Goal: Find specific page/section: Find specific page/section

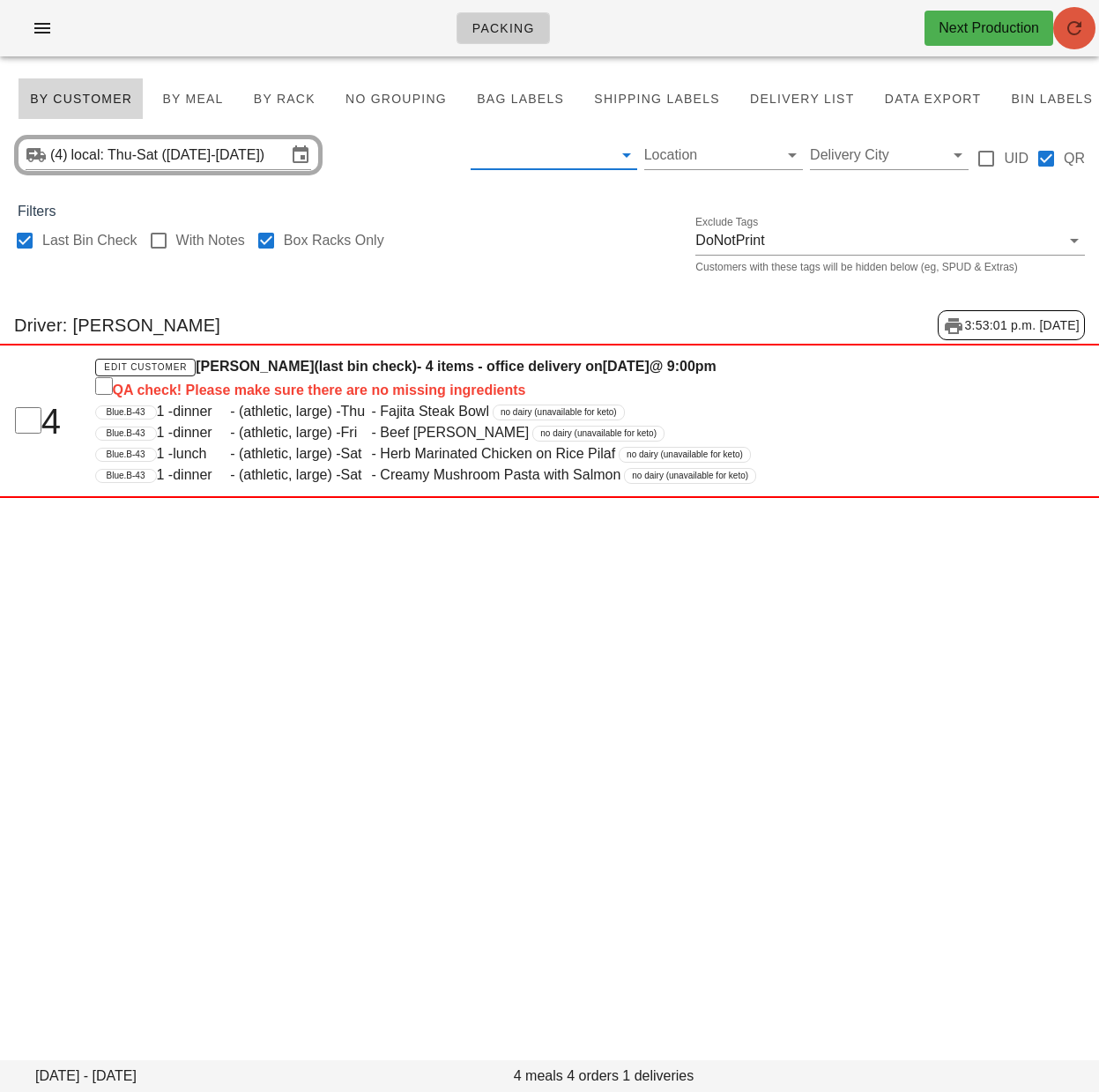
click at [1084, 32] on icon "button" at bounding box center [1074, 28] width 21 height 21
click at [270, 242] on div at bounding box center [266, 240] width 30 height 30
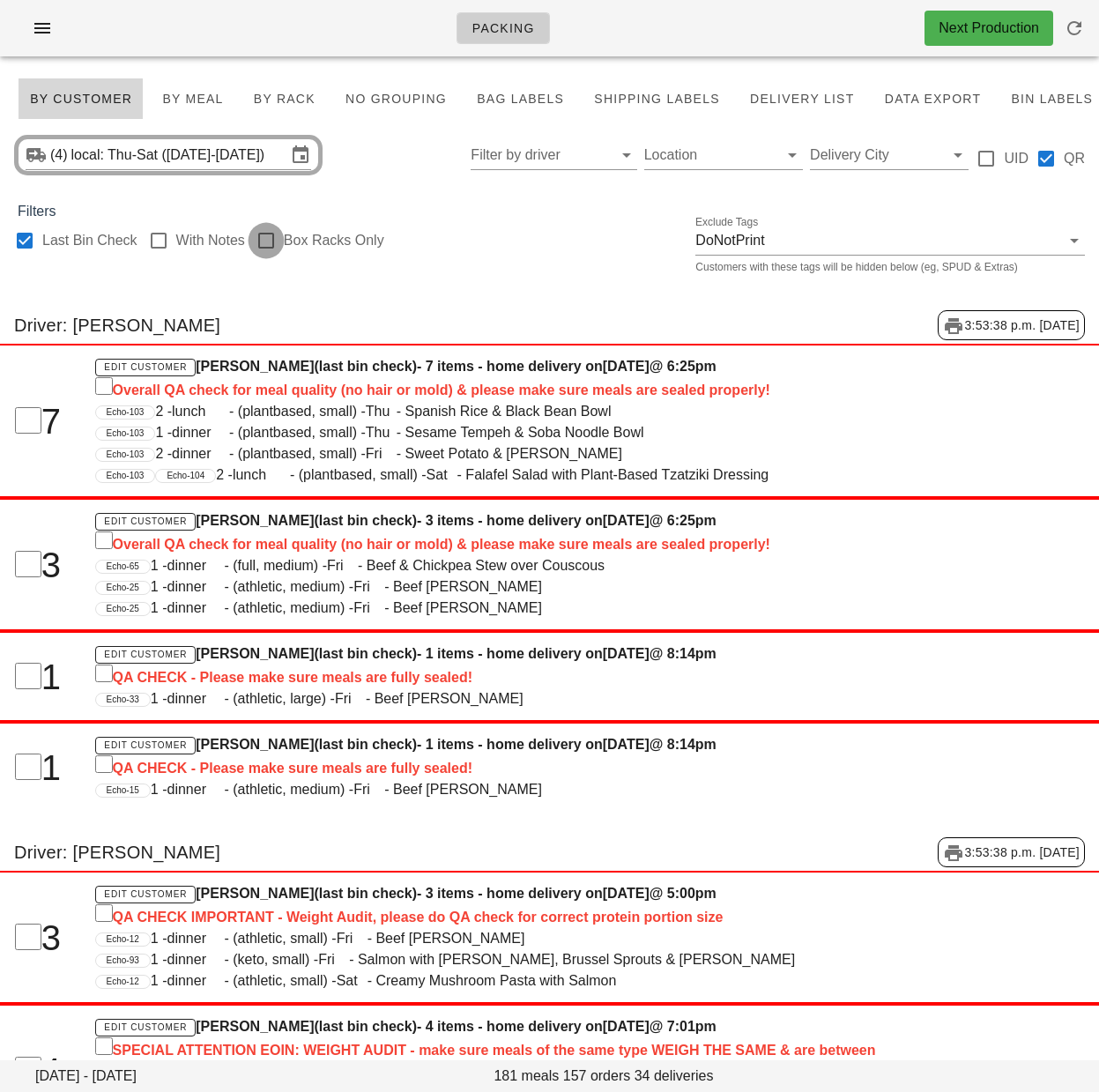
checkbox input "false"
click at [399, 175] on div "(4) local: Thu-Sat (Aug 21-Aug 23) Filter by driver Location Delivery City UID …" at bounding box center [550, 155] width 1099 height 56
click at [273, 96] on span "By Rack" at bounding box center [285, 98] width 63 height 14
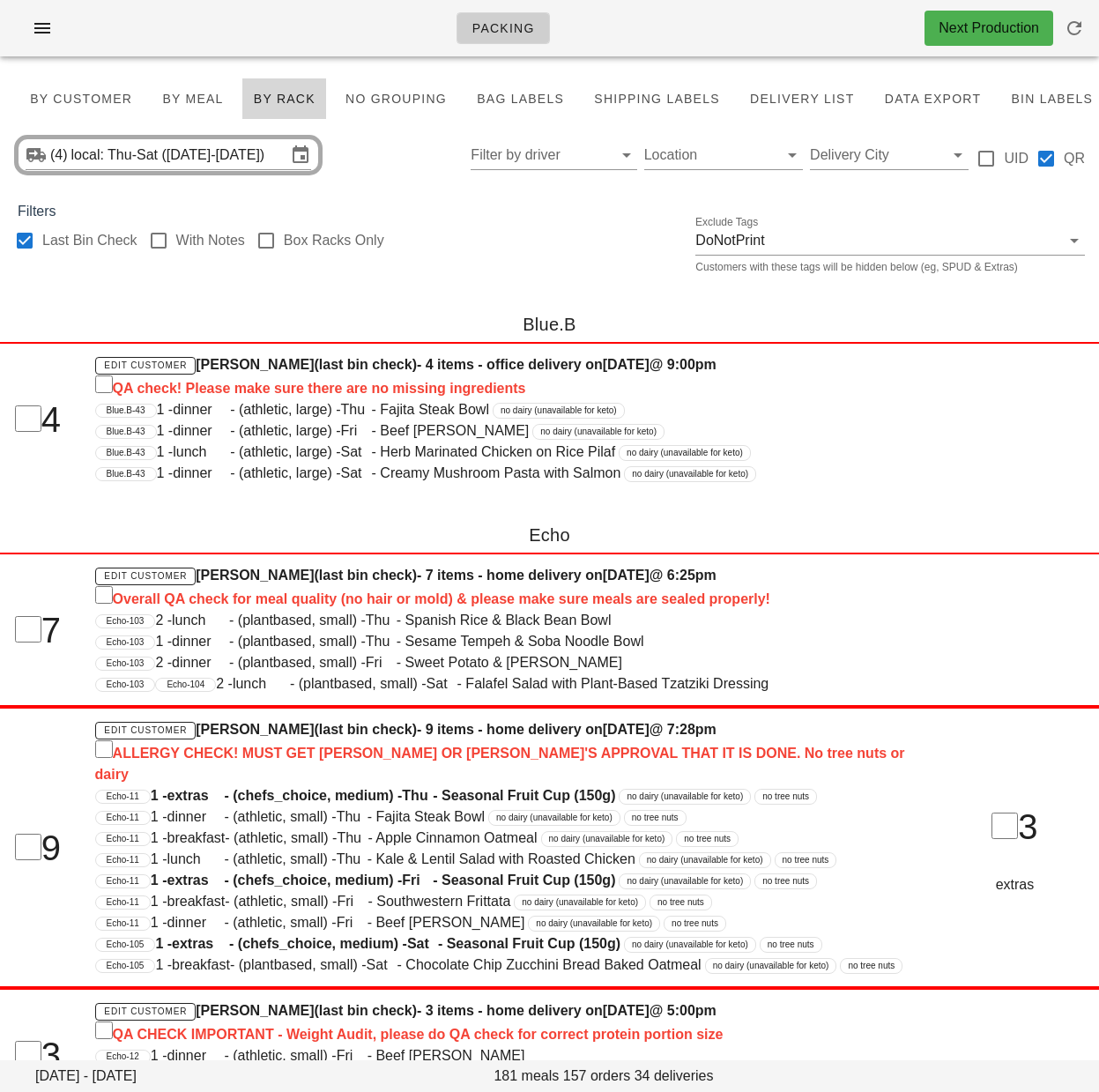
drag, startPoint x: 574, startPoint y: 231, endPoint x: 468, endPoint y: 191, distance: 113.3
click at [569, 229] on div "Last Bin Check With Notes Box Racks Only Exclude Tags DoNotPrint Customers with…" at bounding box center [550, 250] width 1099 height 56
click at [65, 94] on span "By Customer" at bounding box center [81, 98] width 103 height 14
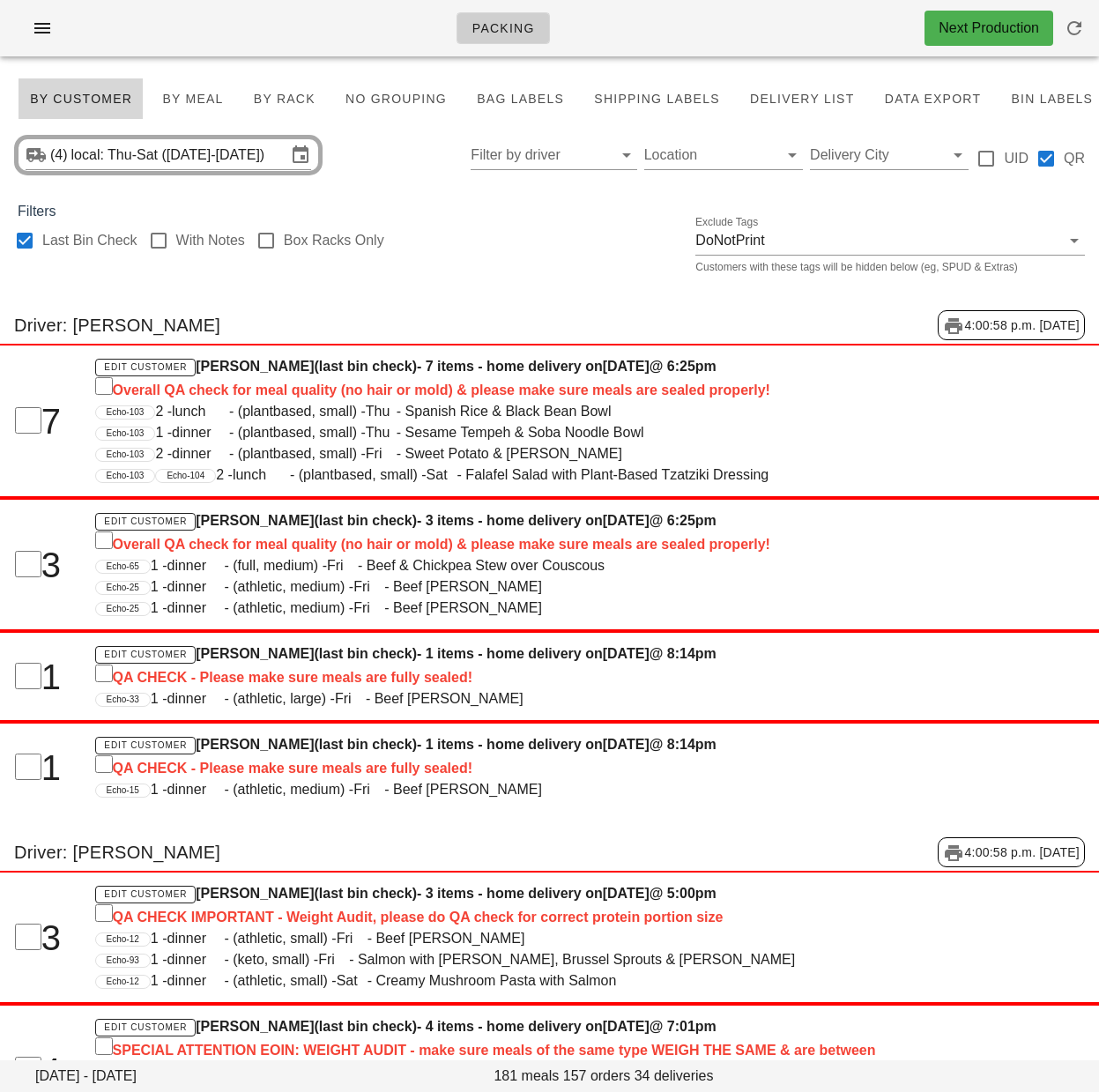
drag, startPoint x: 24, startPoint y: 241, endPoint x: 483, endPoint y: 231, distance: 459.1
click at [24, 241] on div at bounding box center [25, 240] width 30 height 30
click at [503, 274] on div "Last Bin Check With Notes Box Racks Only Exclude Tags DoNotPrint Customers with…" at bounding box center [550, 250] width 1099 height 56
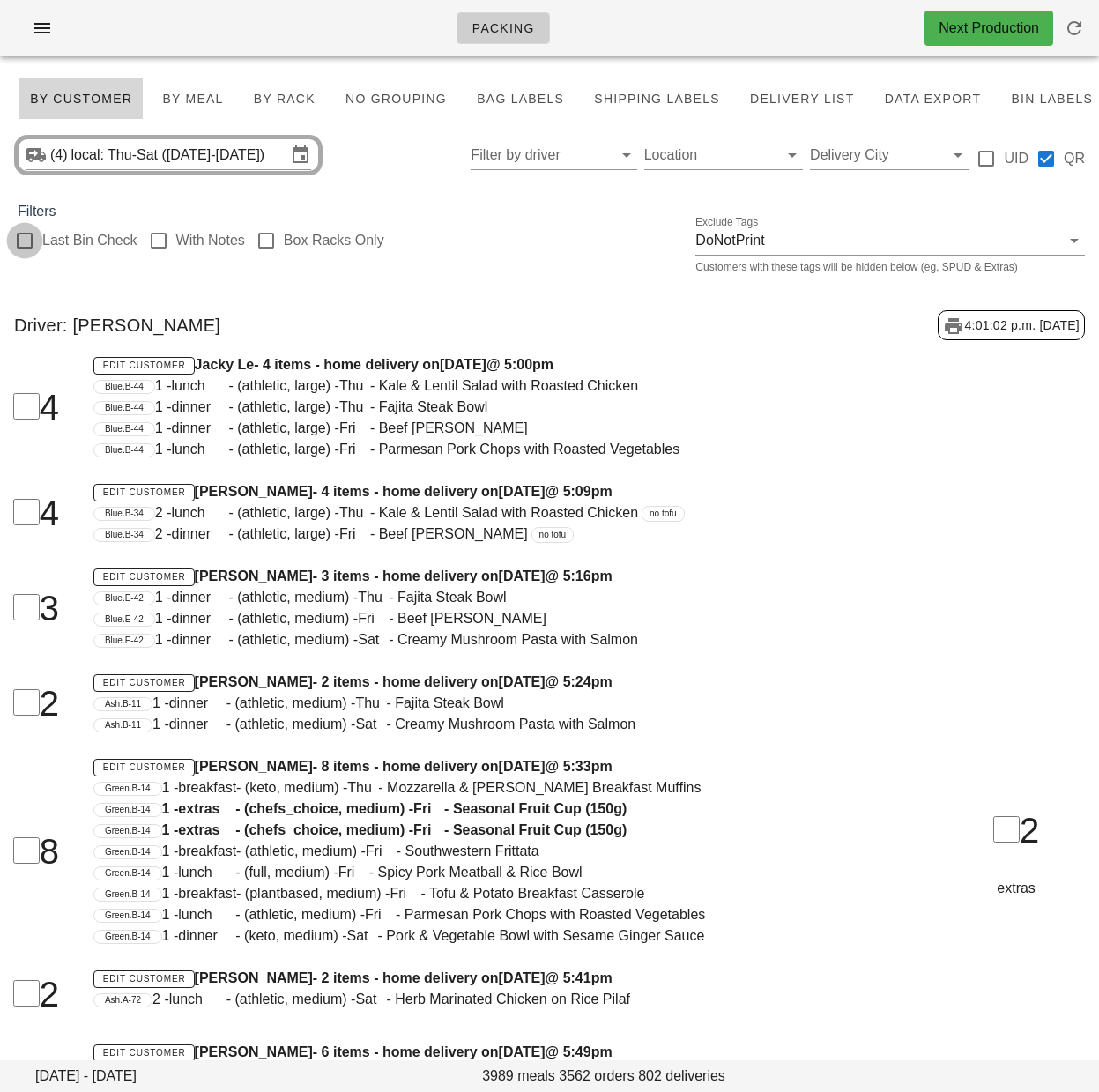
checkbox input "false"
click at [521, 151] on input "Filter by driver" at bounding box center [540, 155] width 138 height 29
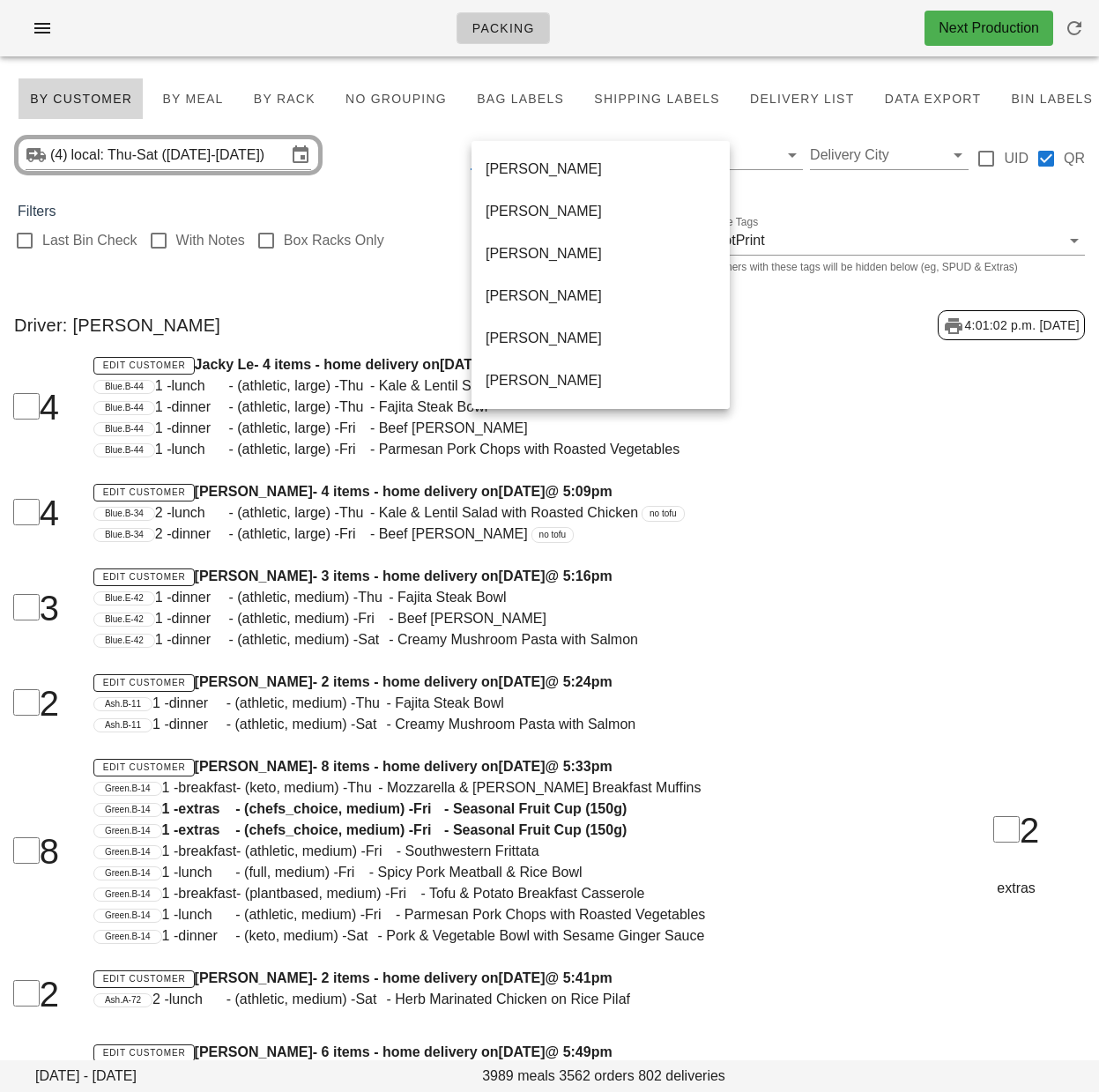
scroll to position [1142, 0]
click at [541, 300] on div "Unassigned" at bounding box center [601, 295] width 230 height 17
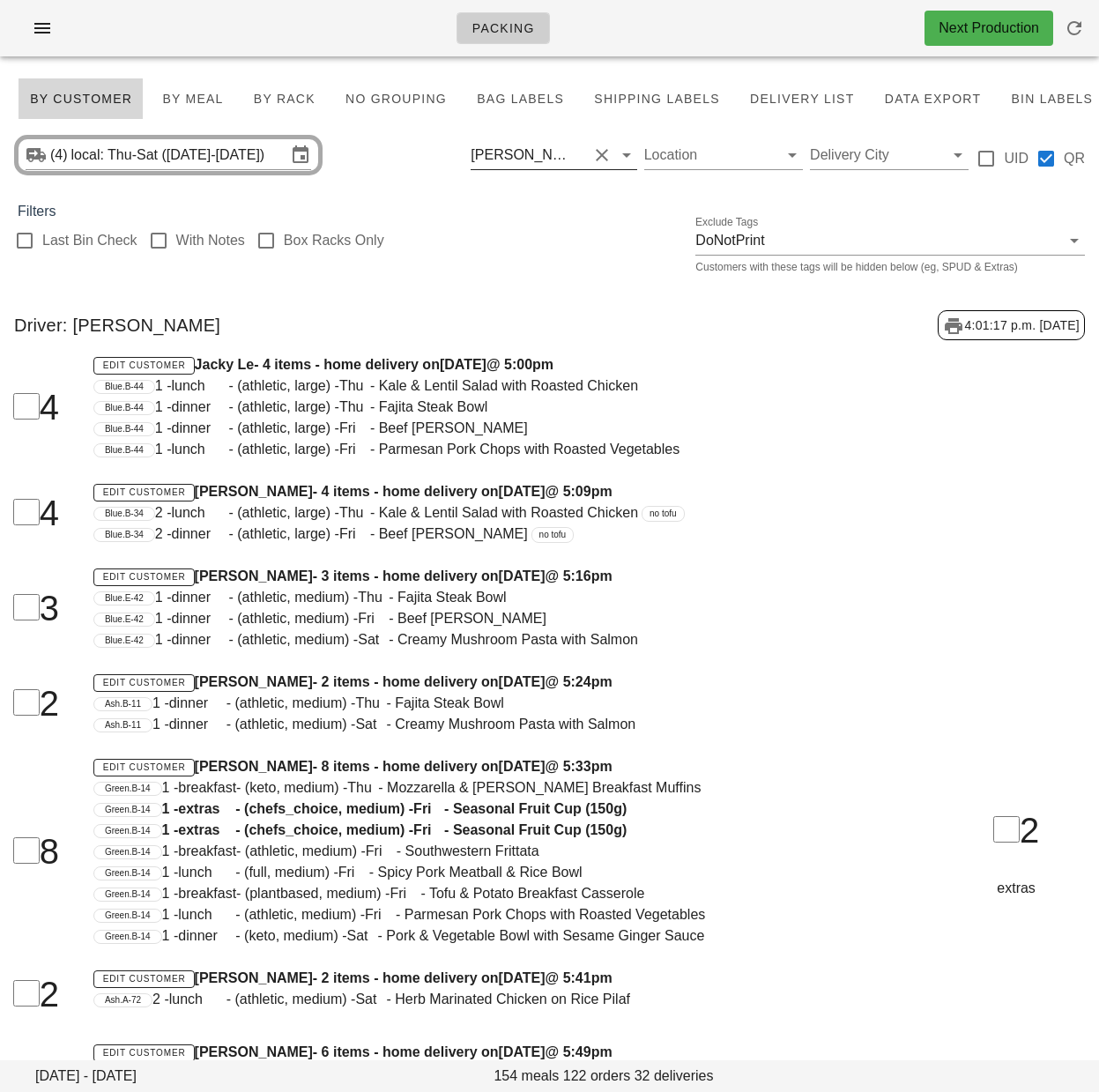
click at [523, 158] on div "[PERSON_NAME]" at bounding box center [523, 156] width 105 height 16
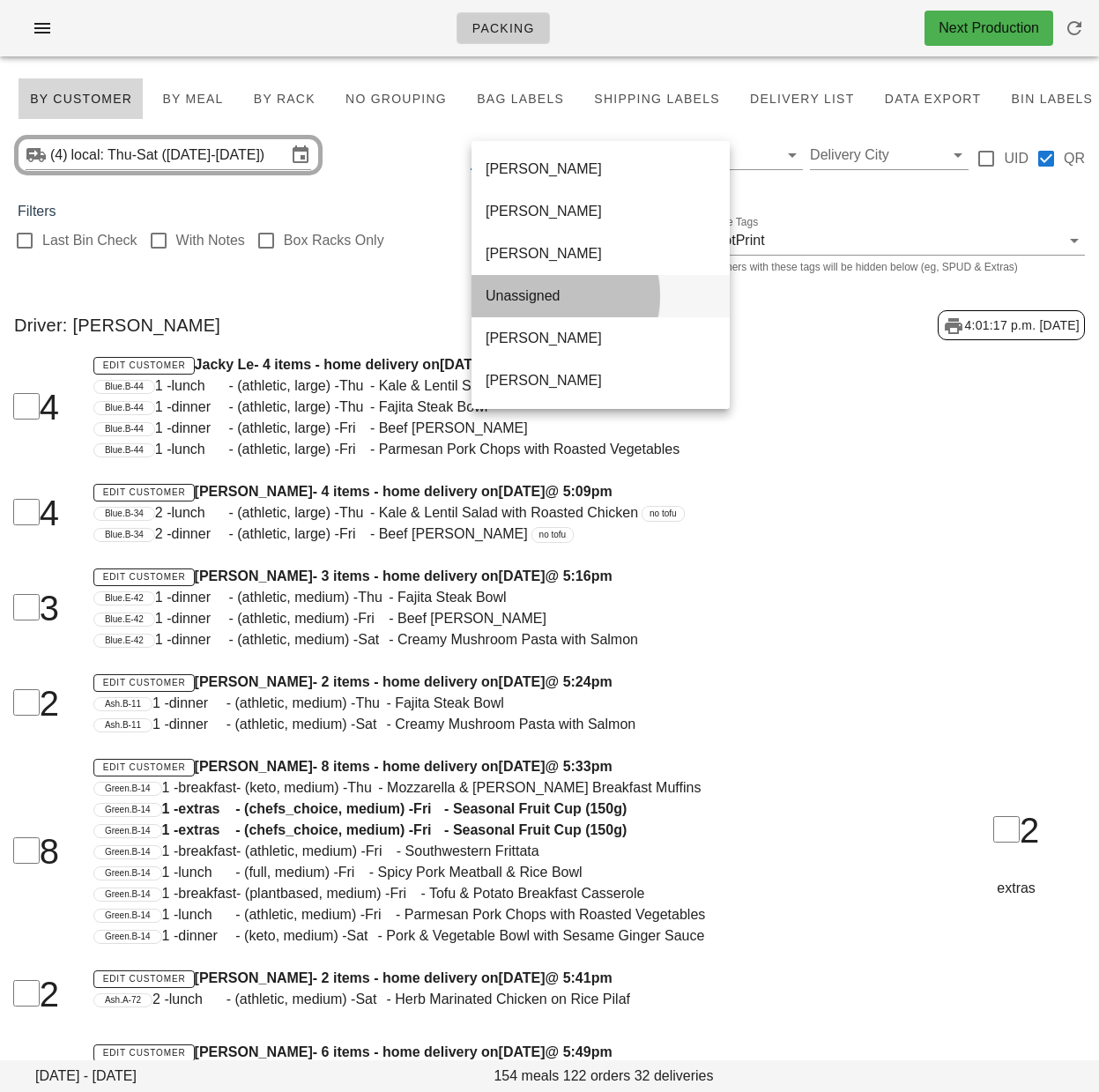
click at [569, 298] on div "Unassigned" at bounding box center [601, 295] width 230 height 17
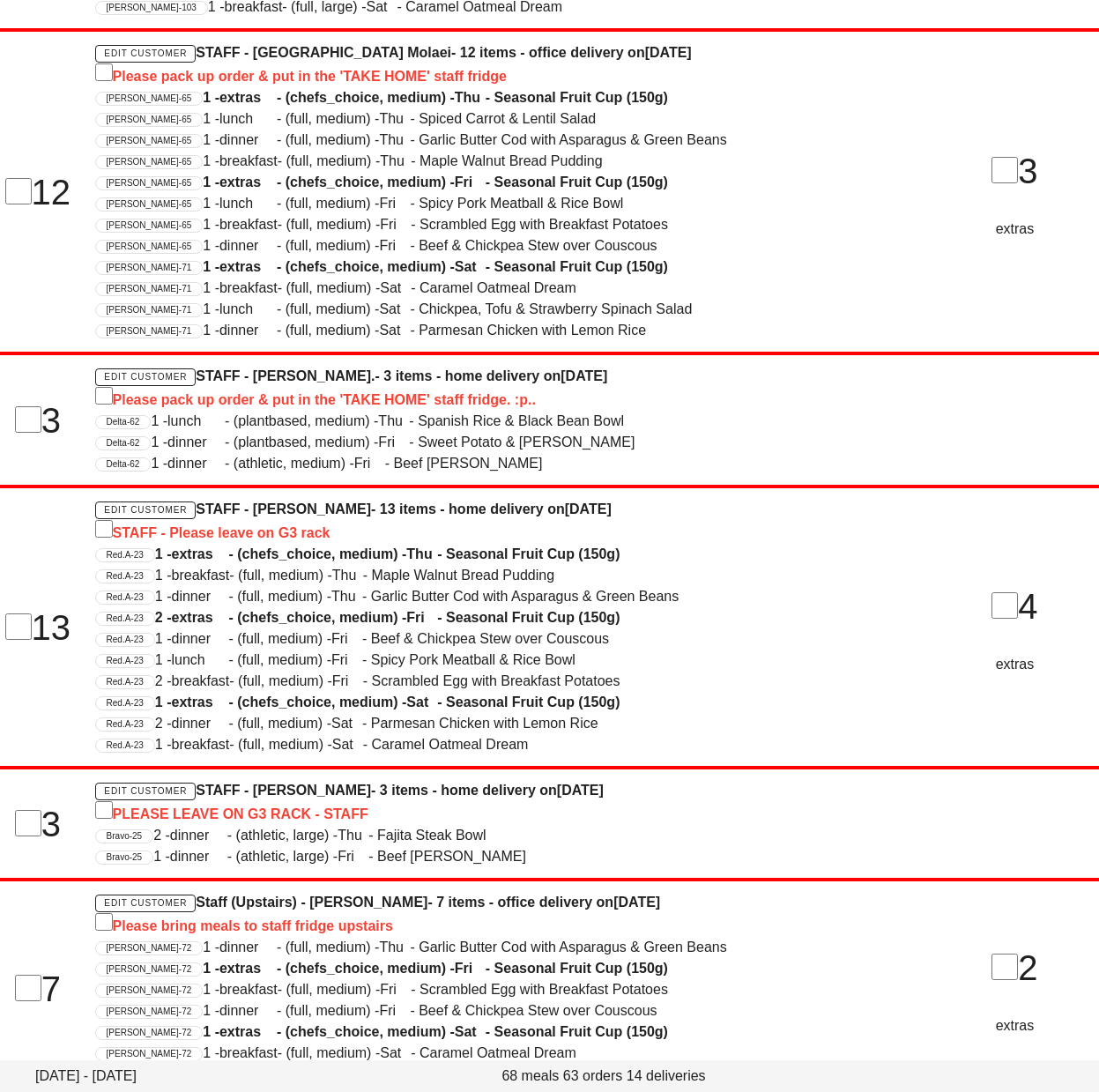
scroll to position [1616, 0]
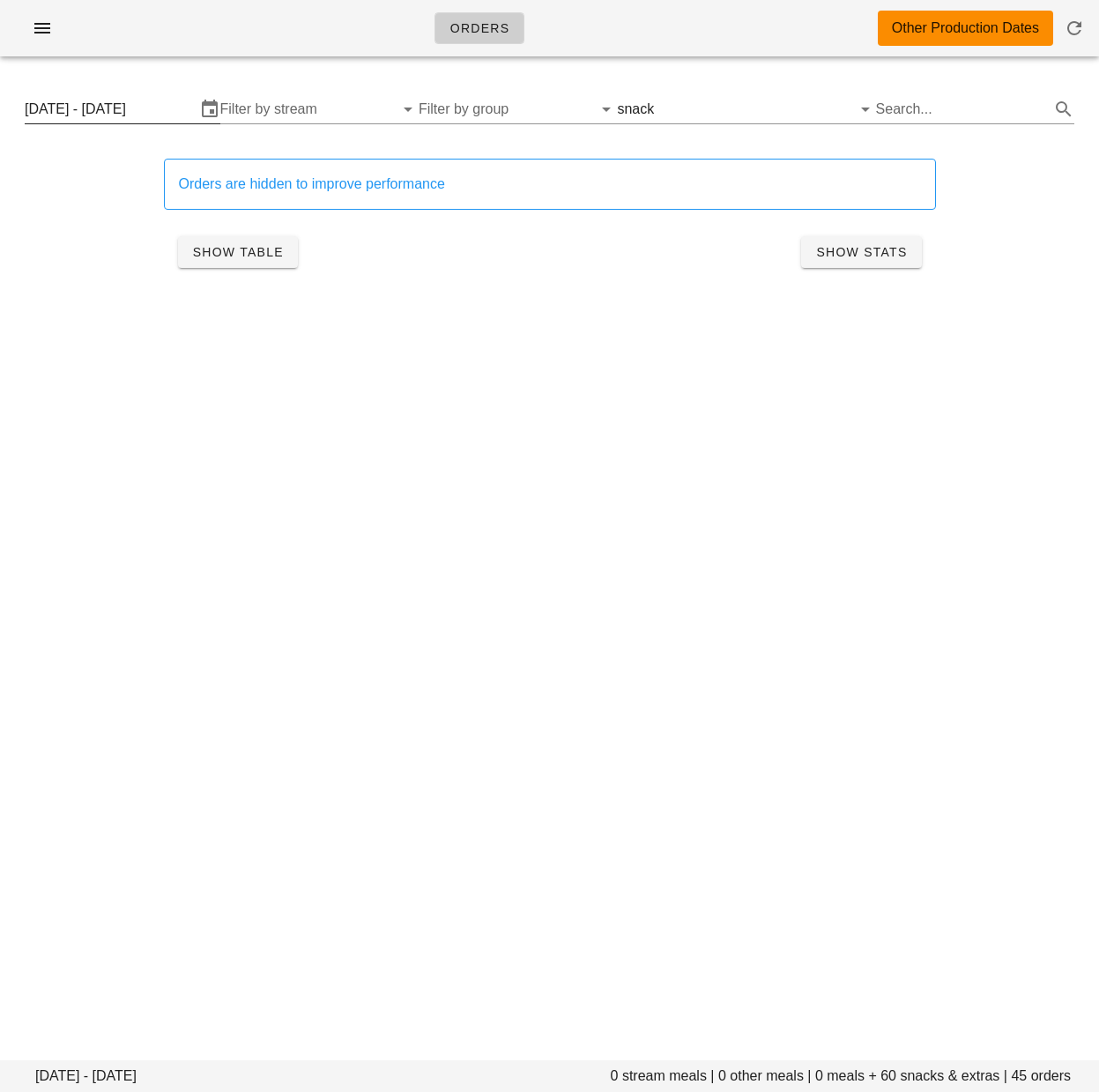
click at [134, 111] on input "Monday August 18 - Wednesday August 20" at bounding box center [110, 109] width 171 height 29
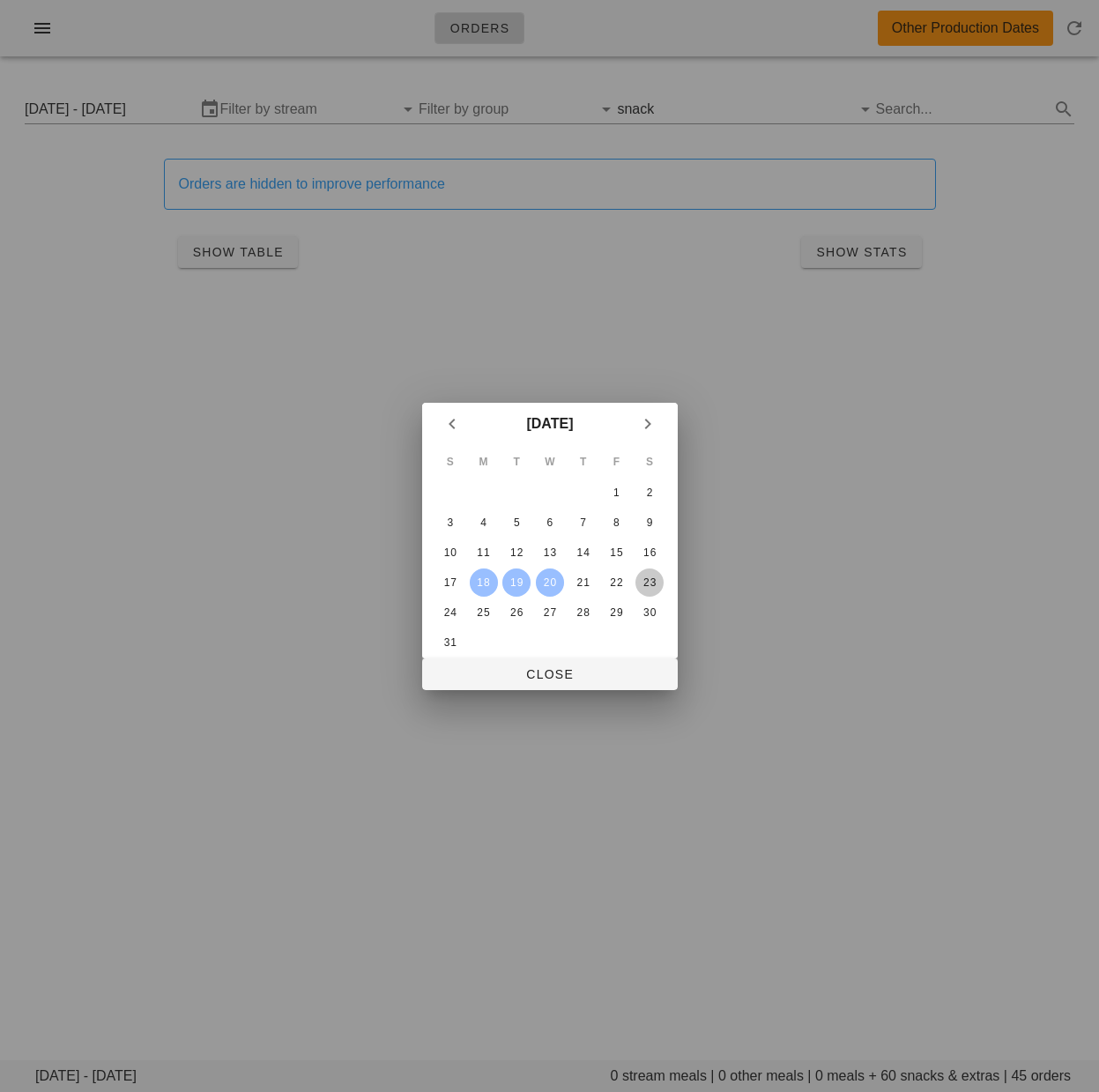
click at [652, 577] on div "23" at bounding box center [649, 583] width 29 height 13
drag, startPoint x: 586, startPoint y: 581, endPoint x: 575, endPoint y: 592, distance: 15.6
click at [588, 580] on div "21" at bounding box center [582, 583] width 29 height 13
click at [595, 674] on span "Close" at bounding box center [550, 674] width 227 height 14
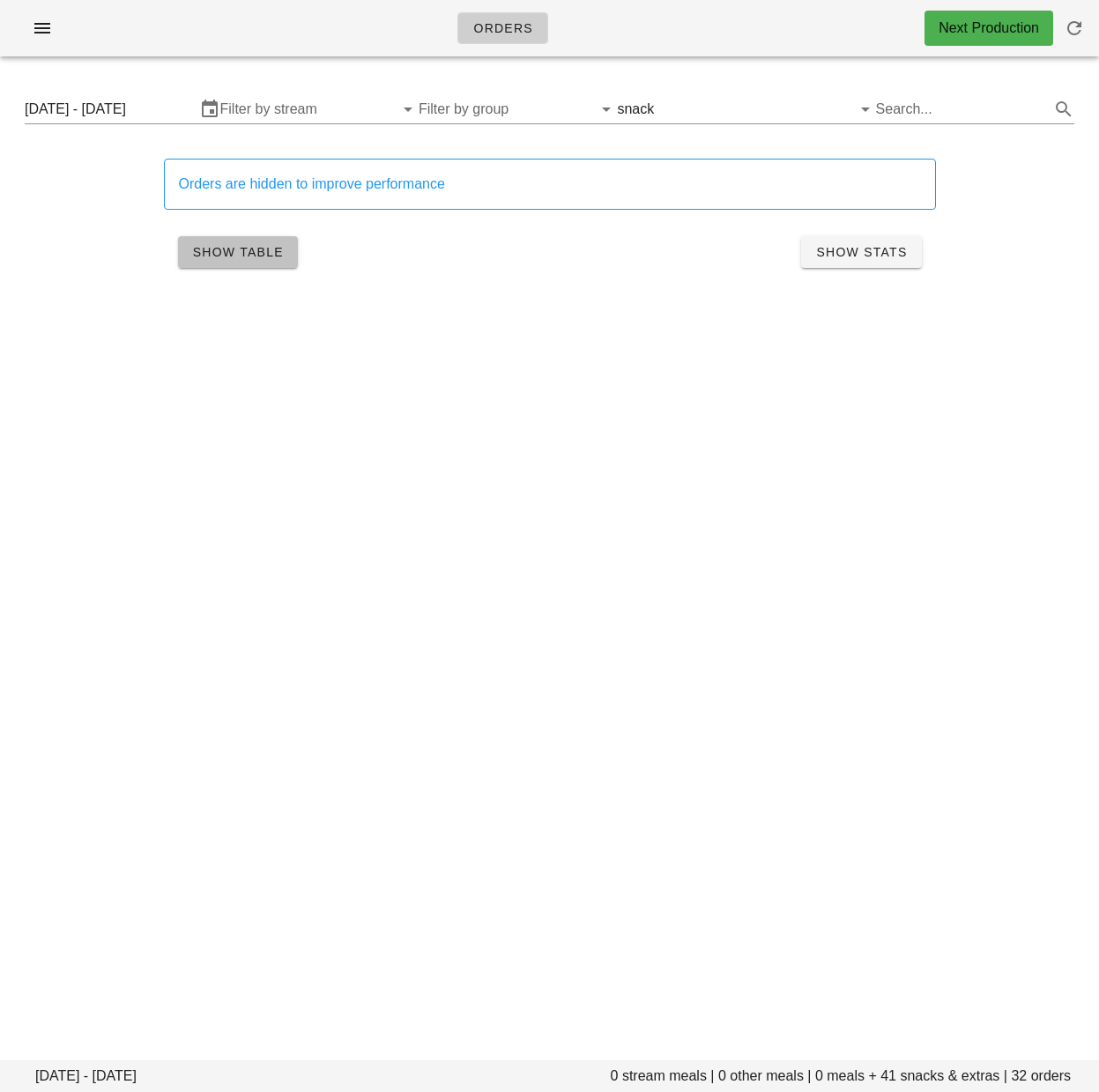
click at [224, 251] on span "Show Table" at bounding box center [237, 252] width 92 height 14
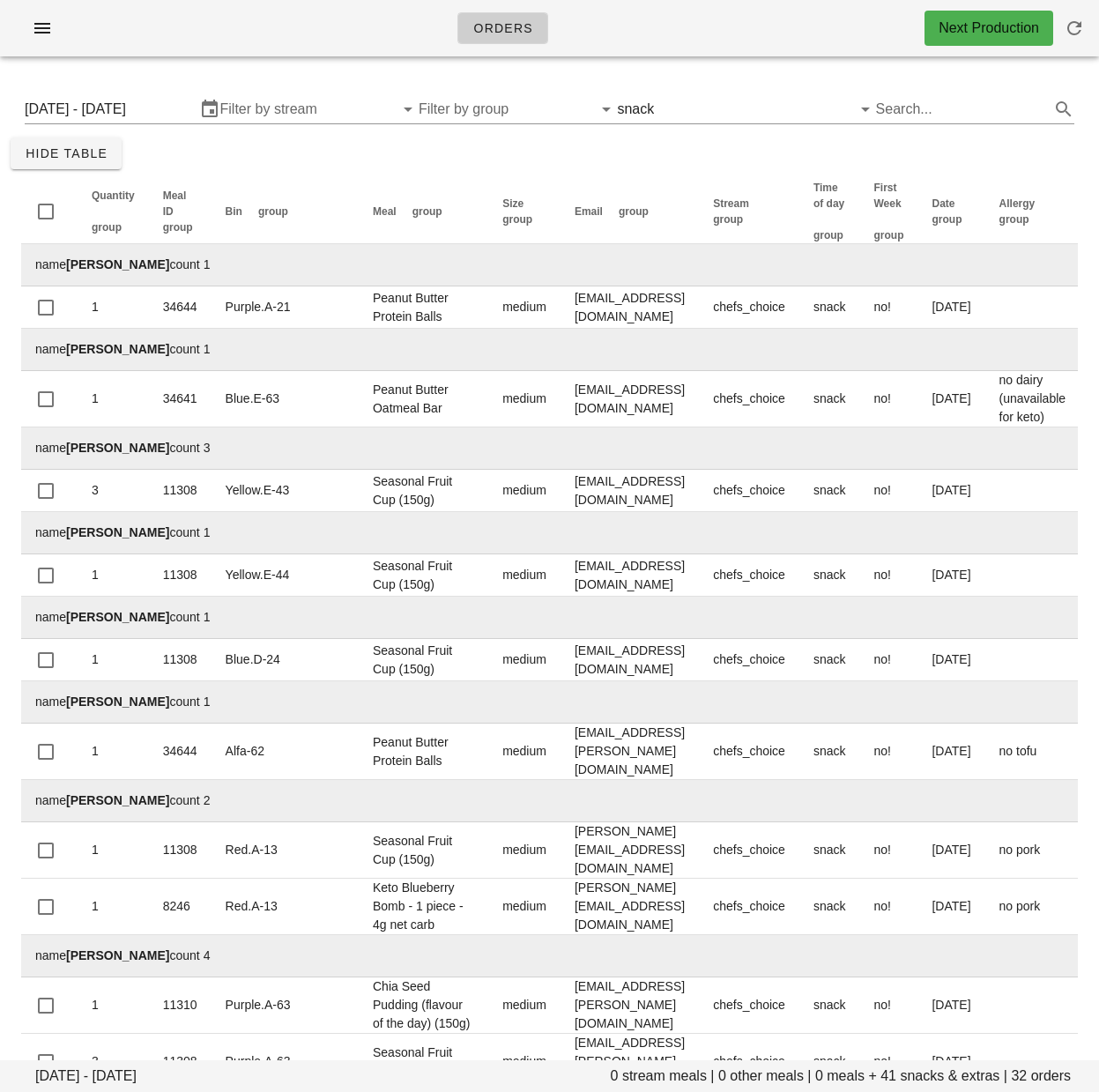
drag, startPoint x: 614, startPoint y: 179, endPoint x: 674, endPoint y: 144, distance: 69.5
click at [681, 115] on input "text" at bounding box center [742, 109] width 168 height 29
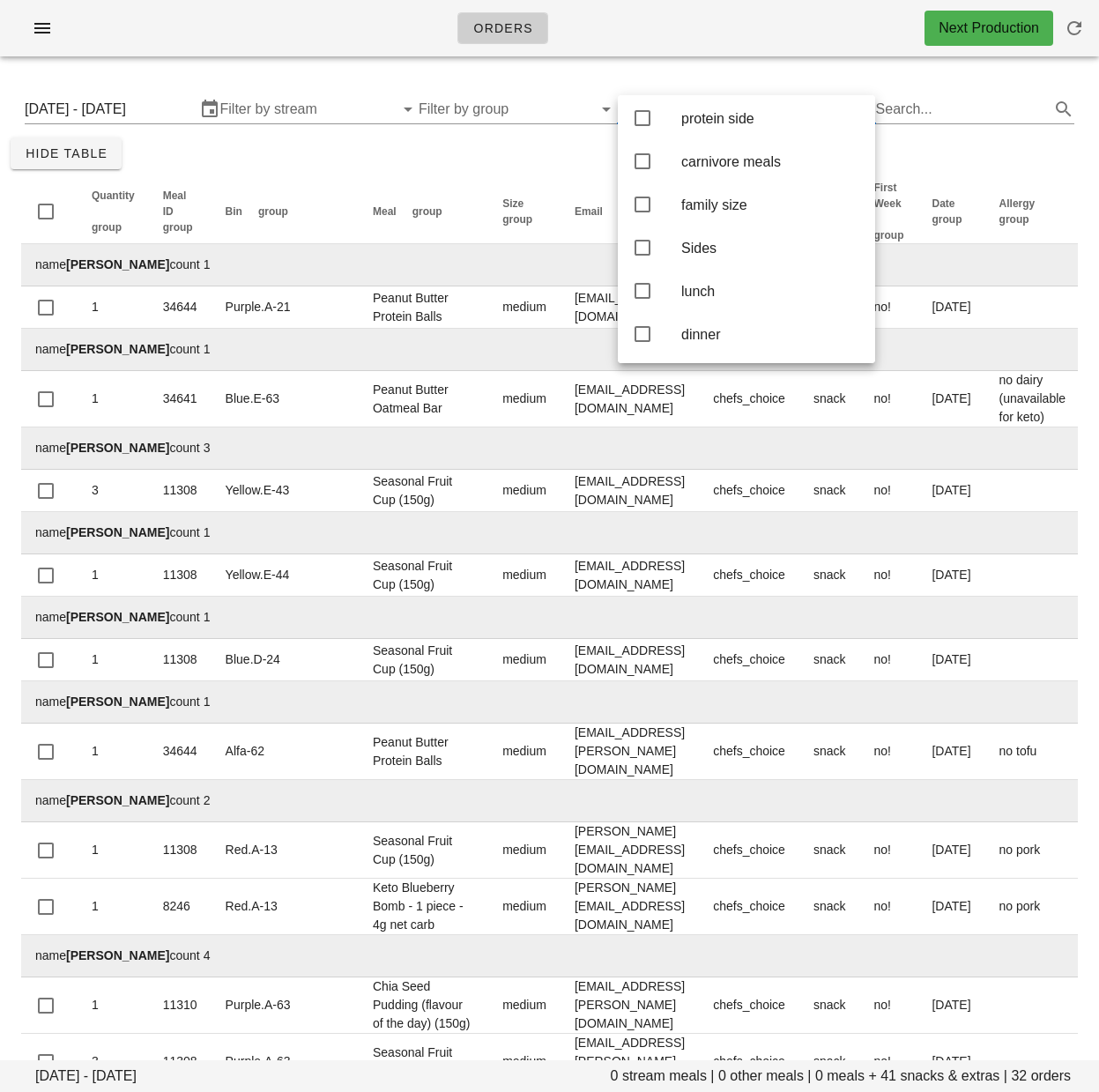
scroll to position [219, 0]
click at [637, 216] on icon at bounding box center [642, 207] width 21 height 21
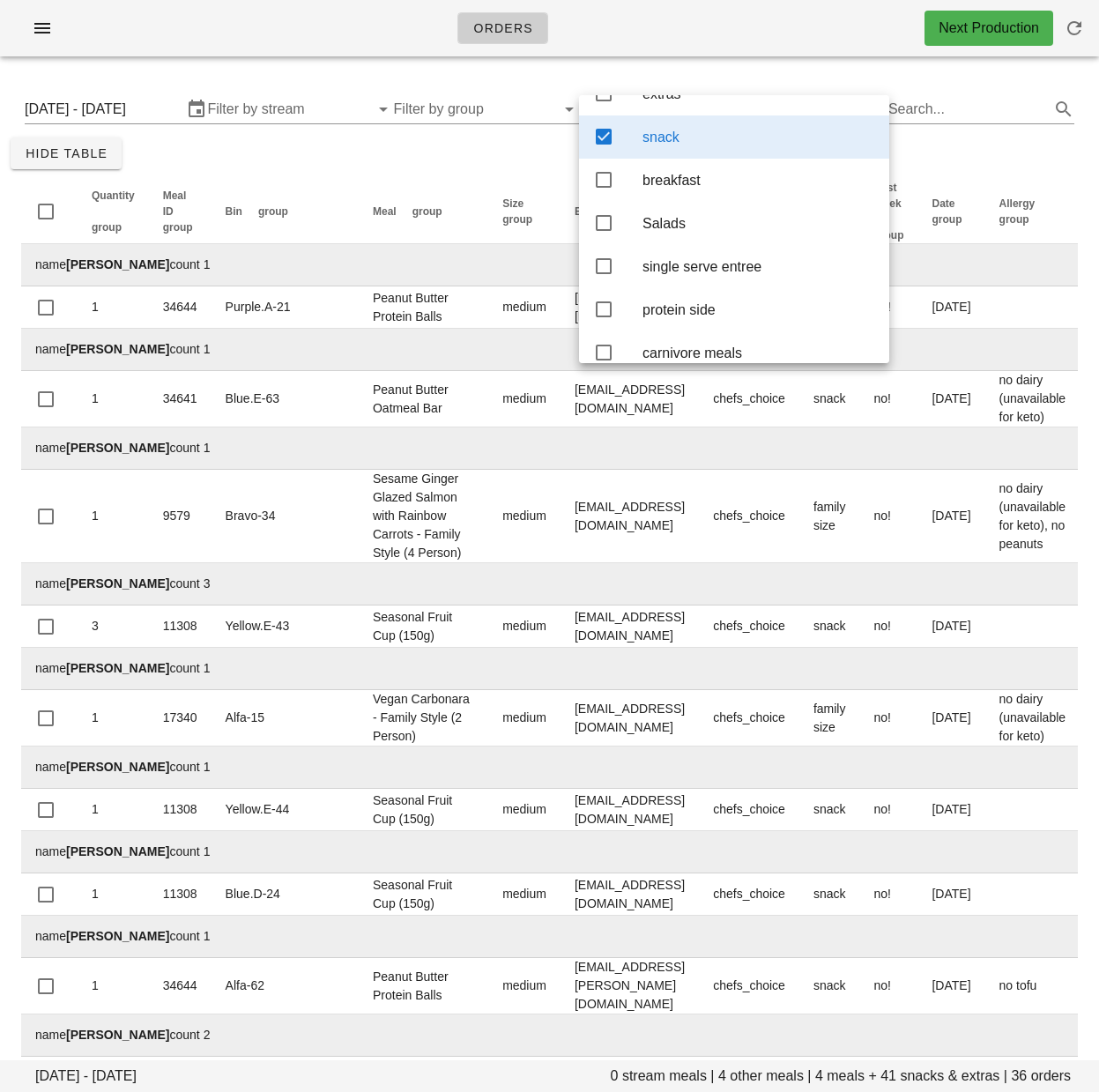
scroll to position [7, 0]
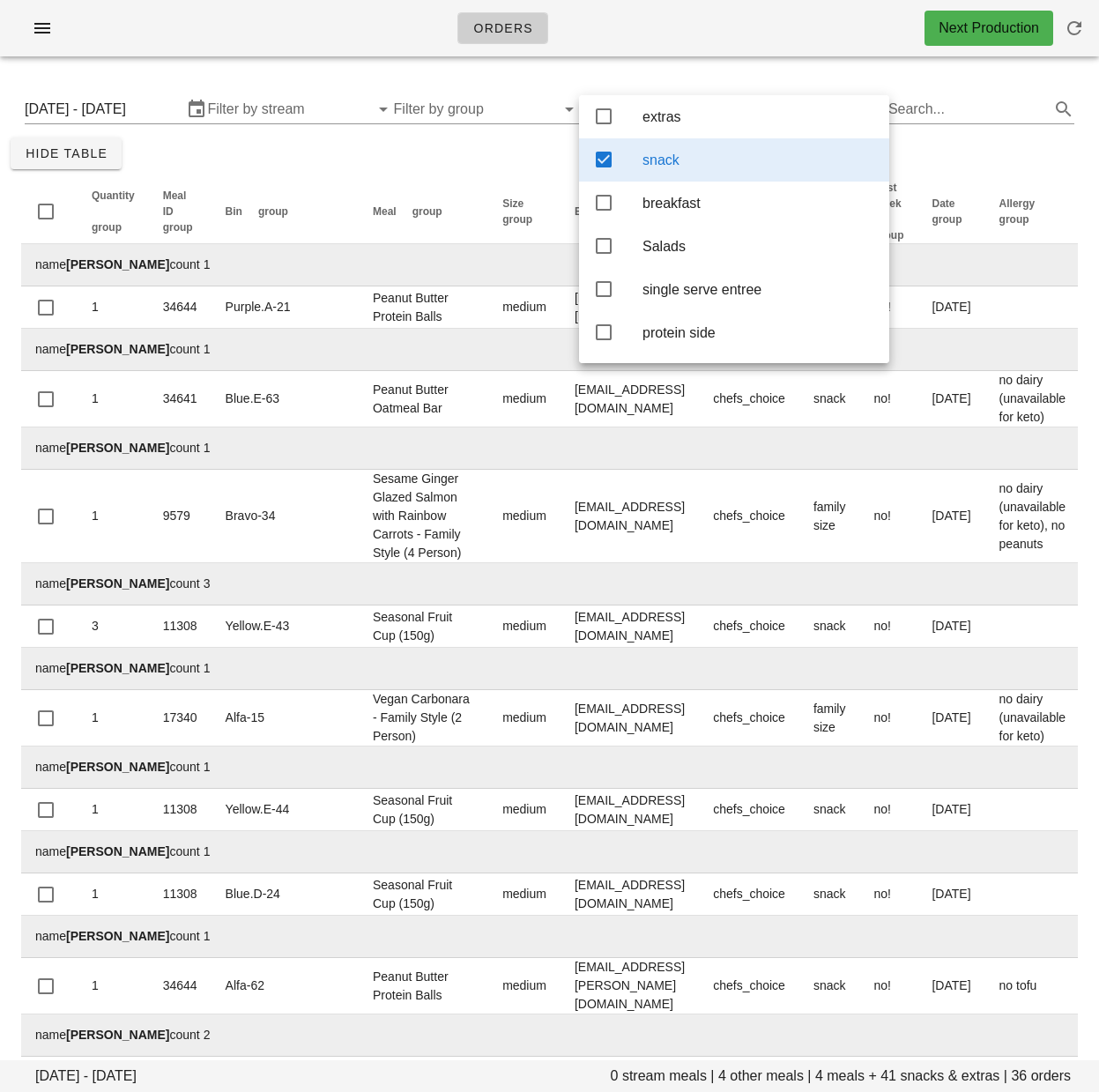
click at [603, 161] on icon at bounding box center [604, 159] width 21 height 21
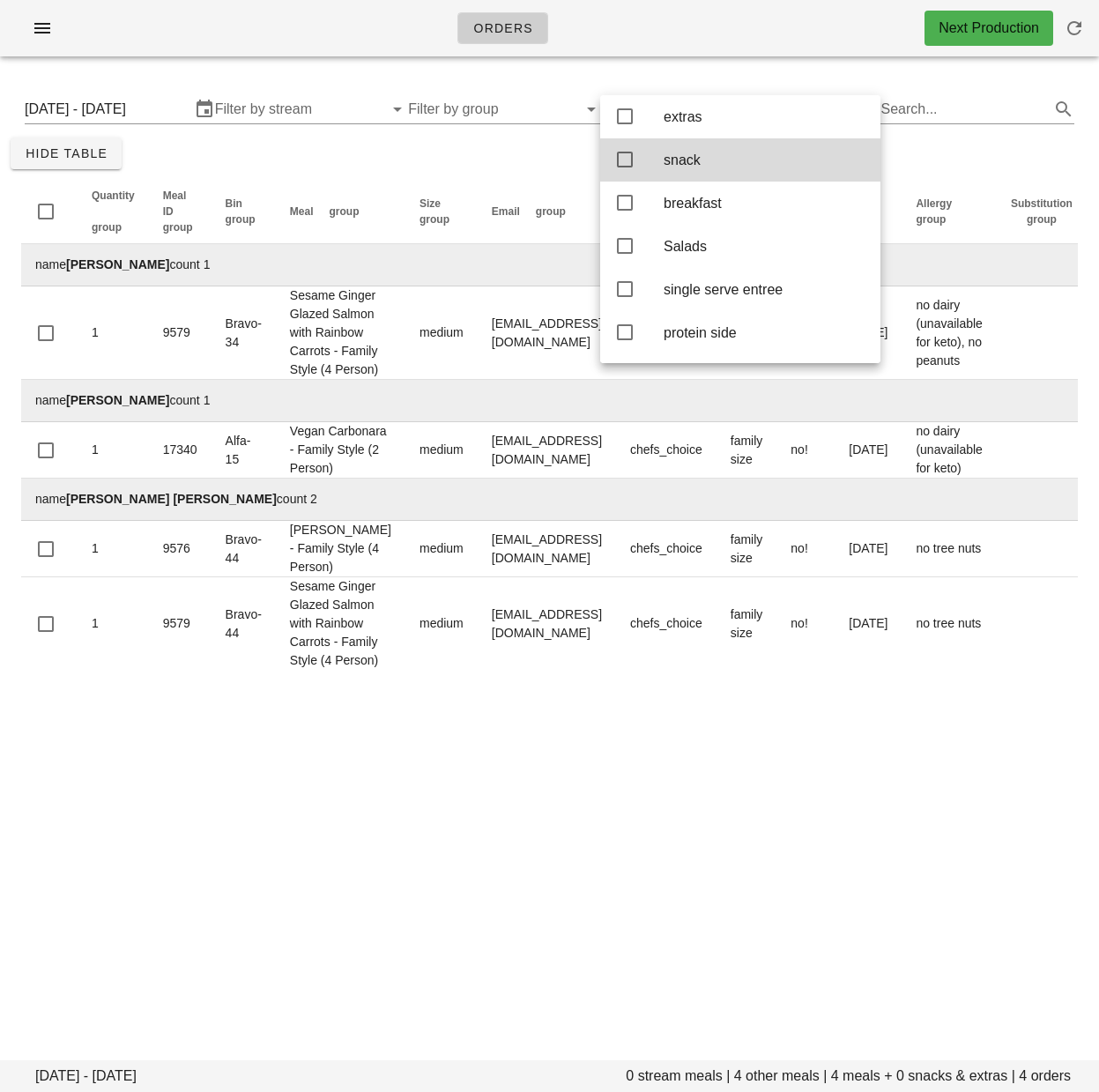
click at [491, 156] on div "Thursday August 21 - Saturday August 23 0 stream meals | 4 other meals | 4 meal…" at bounding box center [550, 381] width 1099 height 620
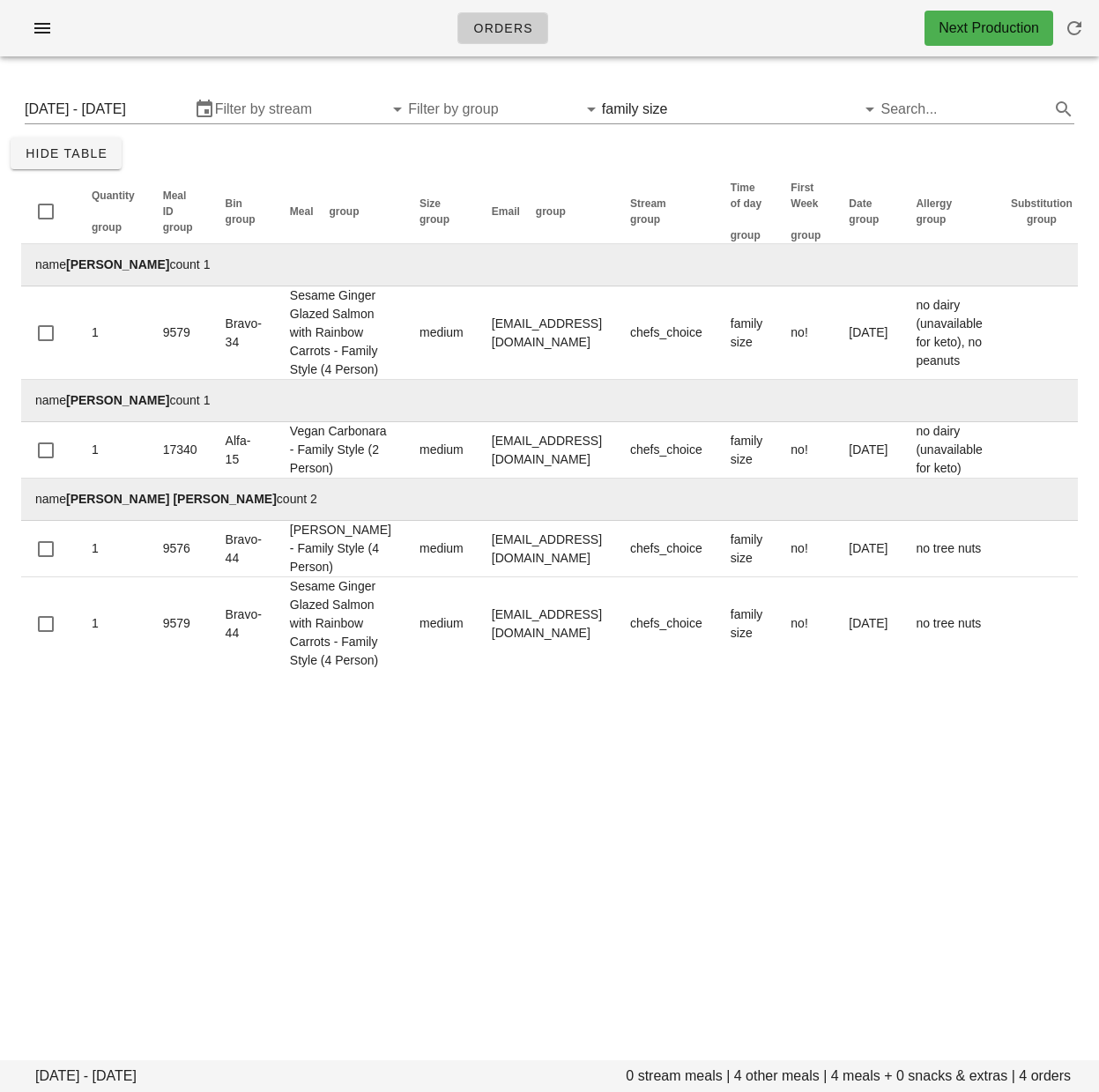
click at [366, 172] on div "Quantity group Meal ID group Bin group Meal group Size group Email group Stream…" at bounding box center [550, 424] width 1078 height 511
